Goal: Task Accomplishment & Management: Complete application form

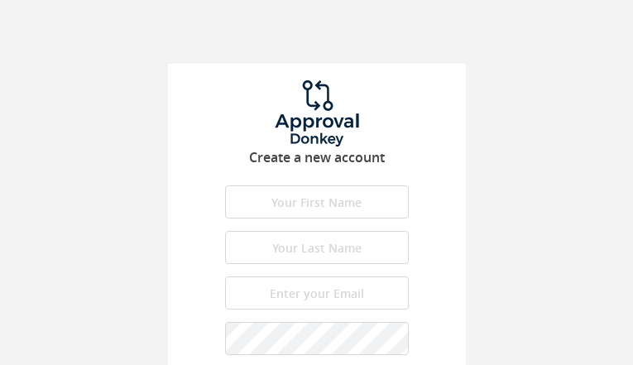
type input "sfeNKcgLCRBF"
type input "tslJWGBekD"
type input "[EMAIL_ADDRESS][DOMAIN_NAME]"
type input "QUHNCkTXy"
type input "sKCjyLqDWYJP"
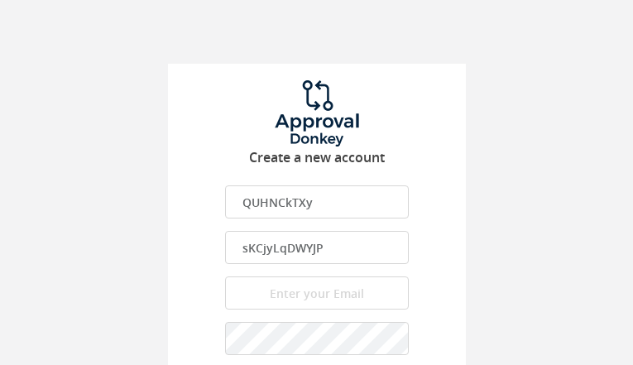
type input "[EMAIL_ADDRESS][DOMAIN_NAME]"
